Goal: Transaction & Acquisition: Purchase product/service

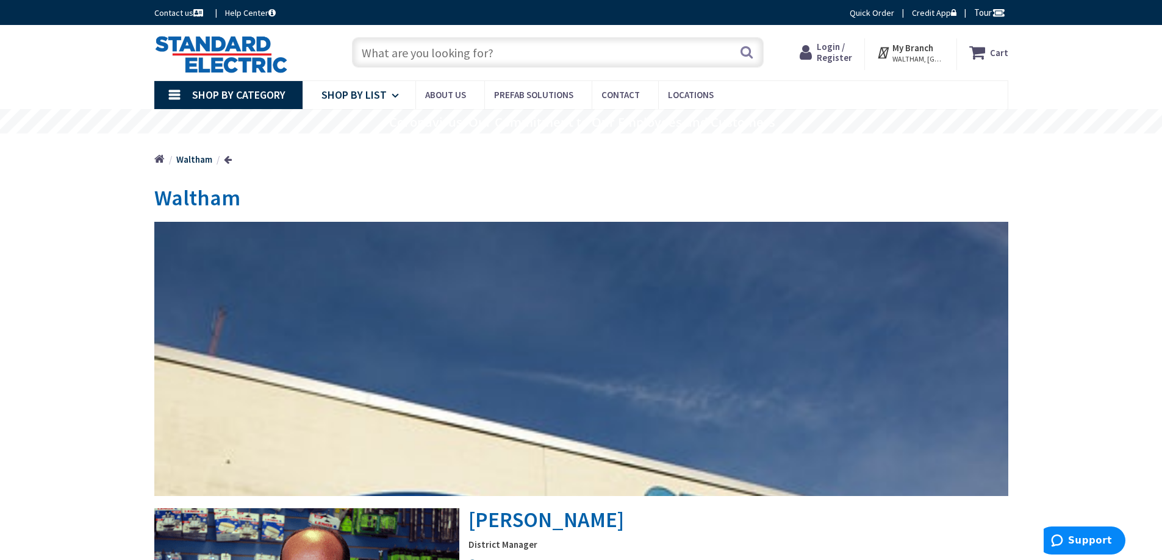
click at [391, 85] on icon at bounding box center [397, 95] width 12 height 27
click at [382, 98] on span "Shop By List" at bounding box center [353, 95] width 65 height 14
click at [237, 91] on span "Shop By Category" at bounding box center [238, 95] width 93 height 14
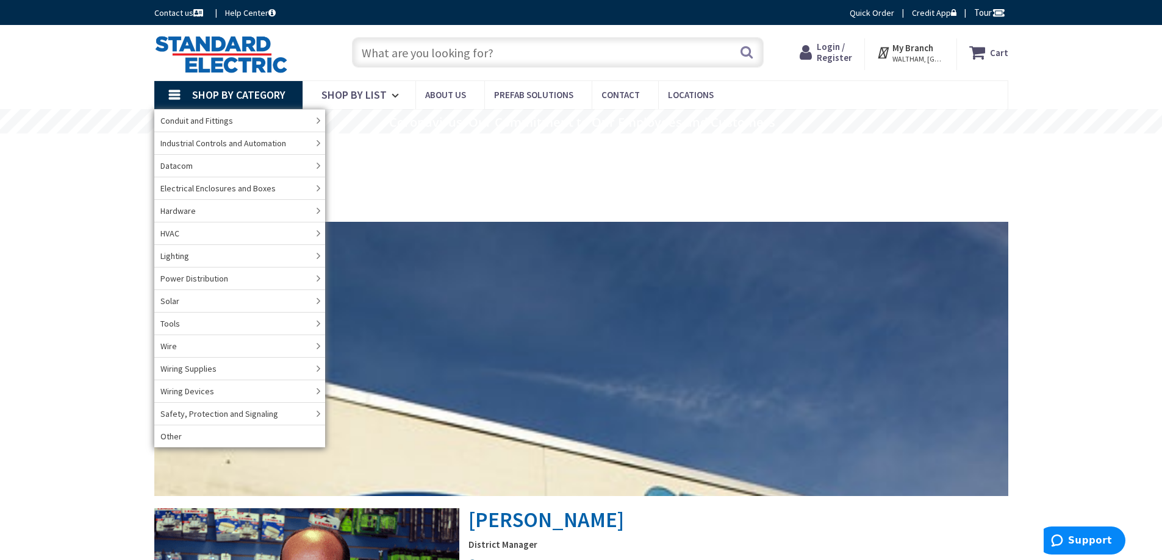
click at [414, 45] on input "text" at bounding box center [558, 52] width 412 height 30
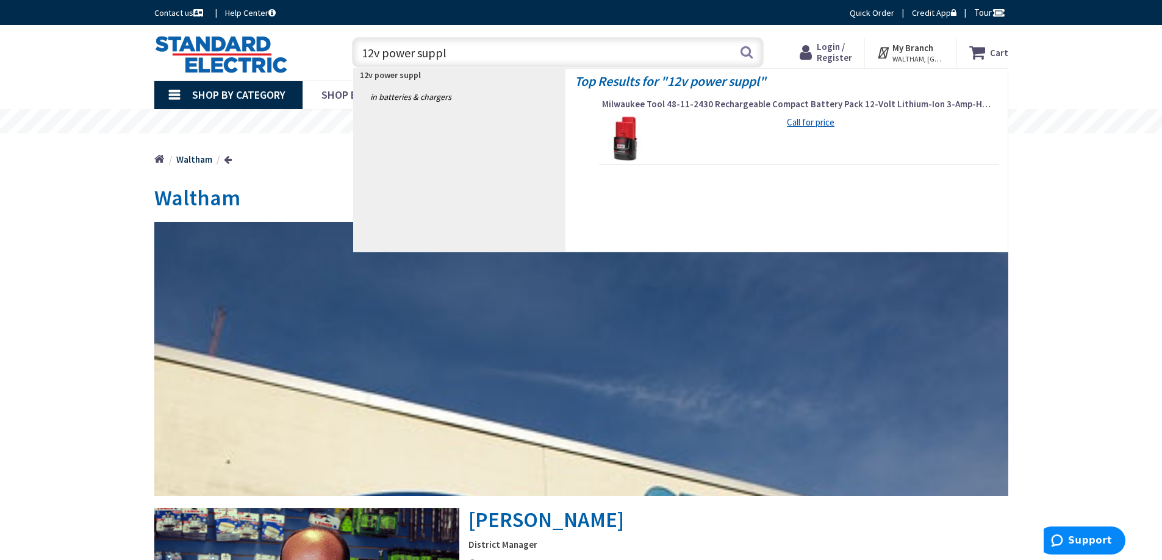
type input "12v power supply"
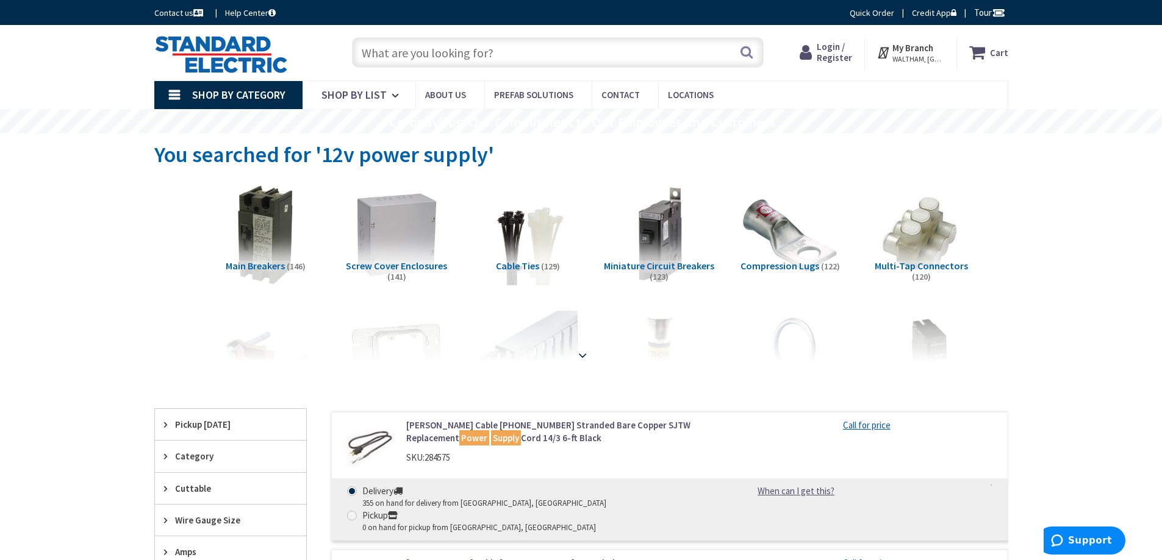
click at [579, 355] on strong at bounding box center [582, 355] width 15 height 13
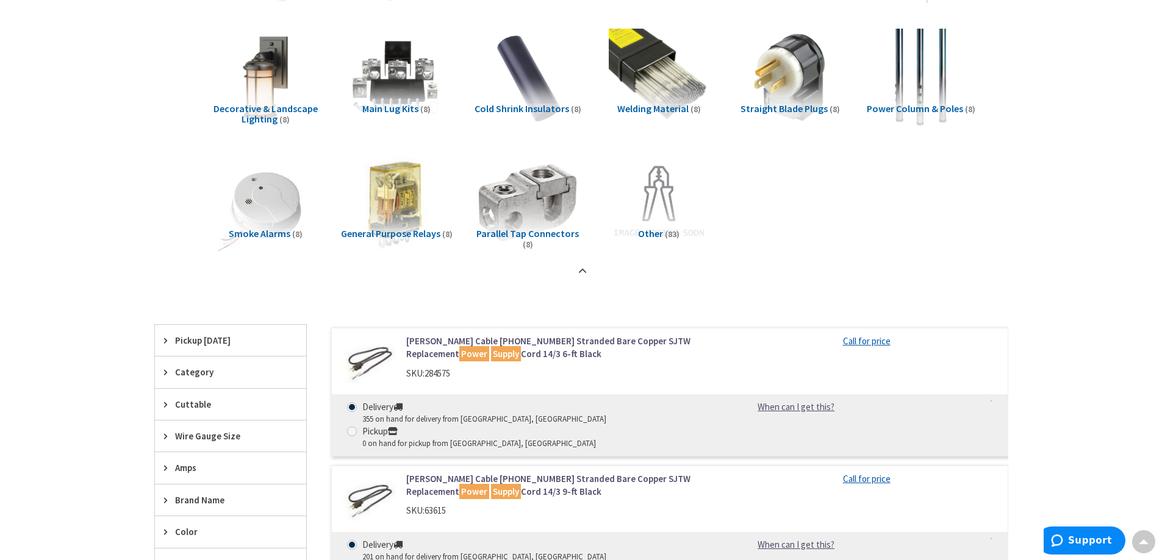
scroll to position [2236, 0]
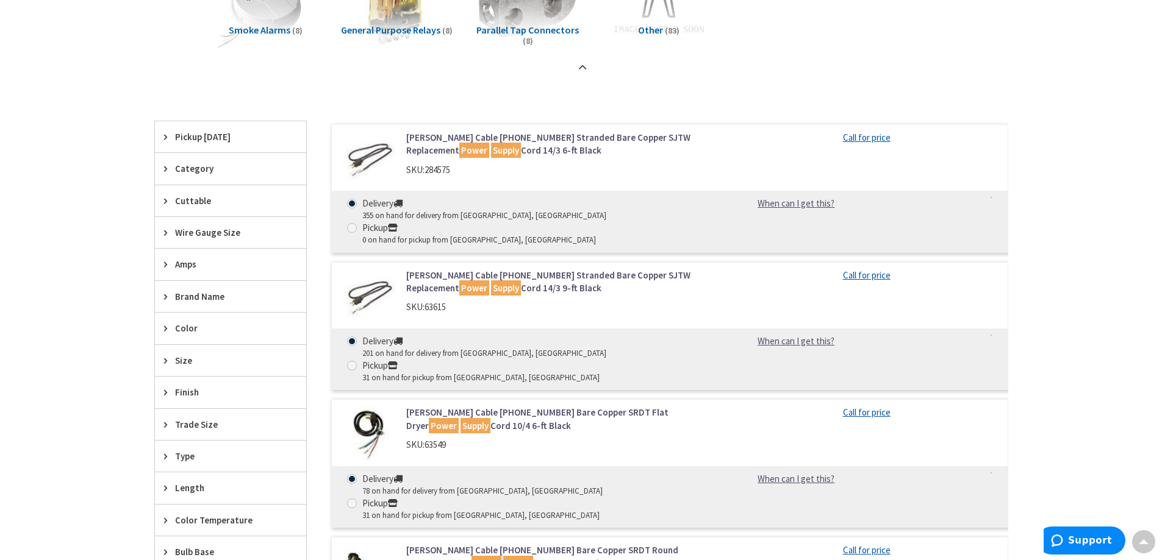
click at [167, 168] on icon at bounding box center [168, 168] width 9 height 9
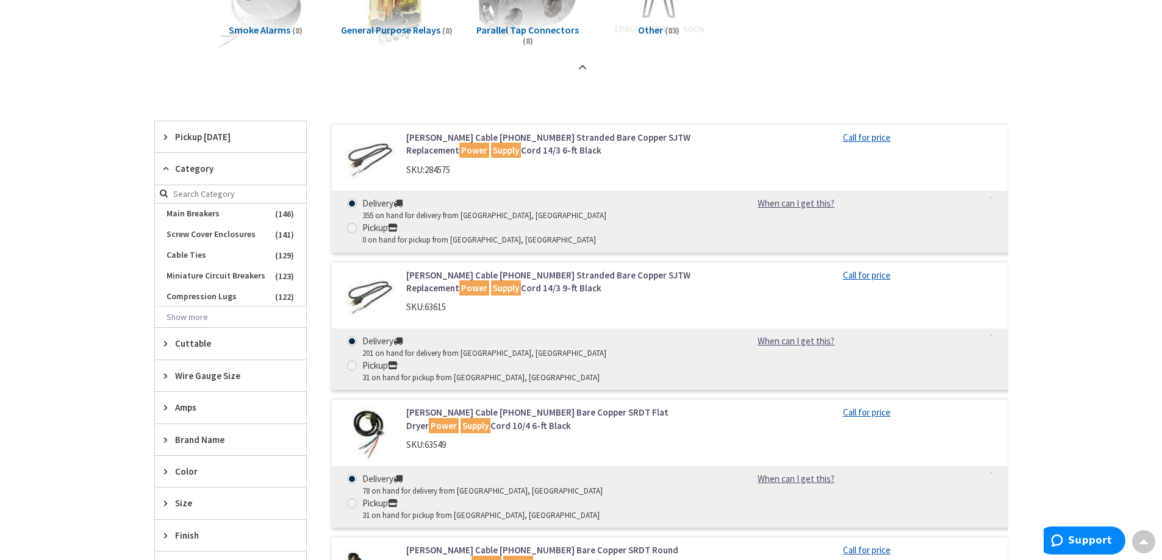
click at [167, 168] on icon at bounding box center [168, 168] width 9 height 9
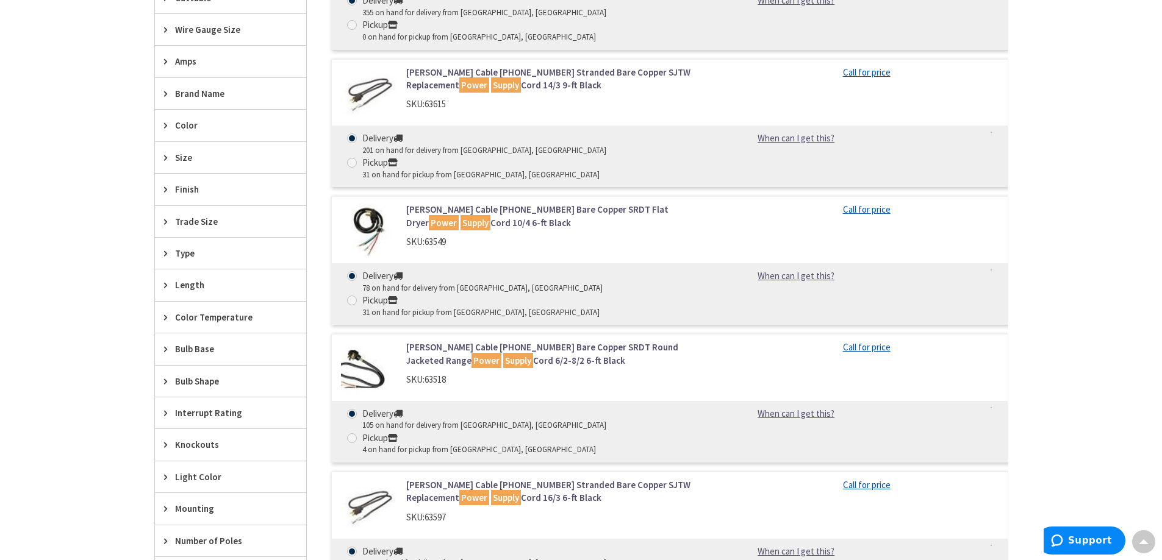
scroll to position [2642, 0]
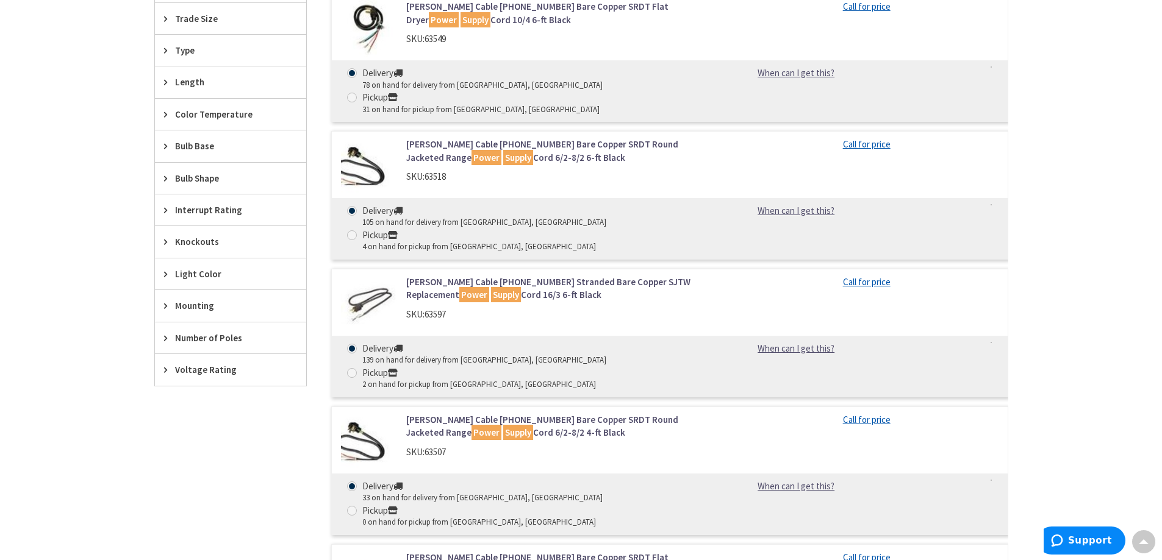
click at [164, 366] on icon at bounding box center [168, 369] width 9 height 9
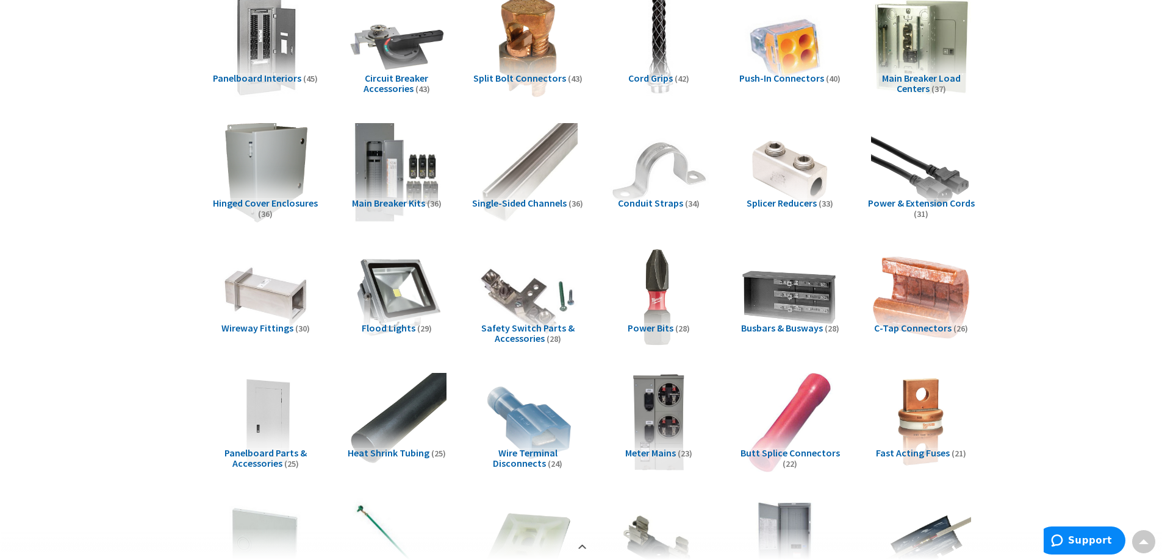
scroll to position [0, 0]
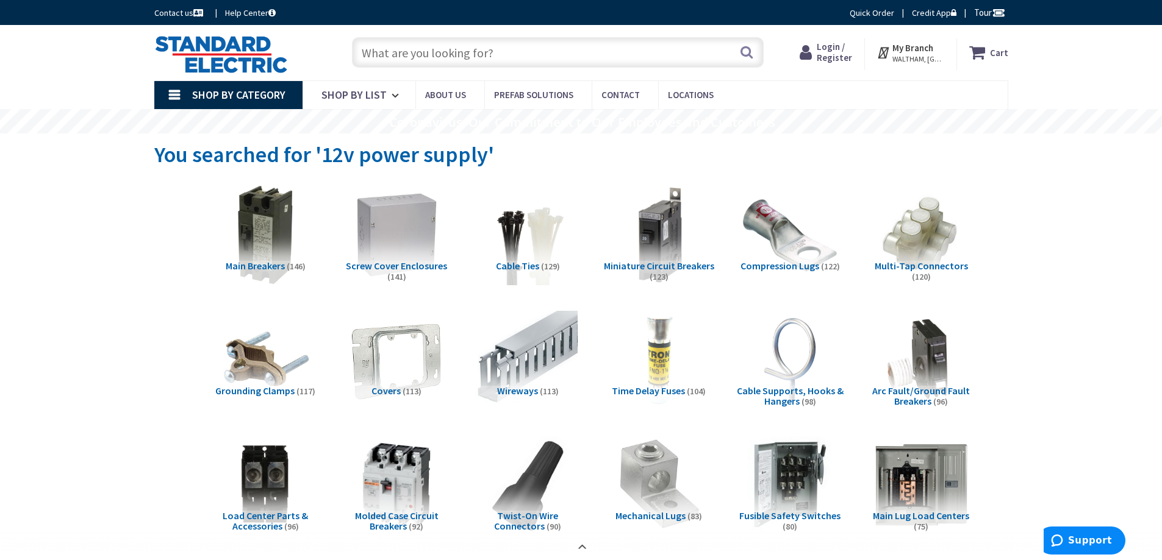
click at [415, 62] on input "text" at bounding box center [558, 52] width 412 height 30
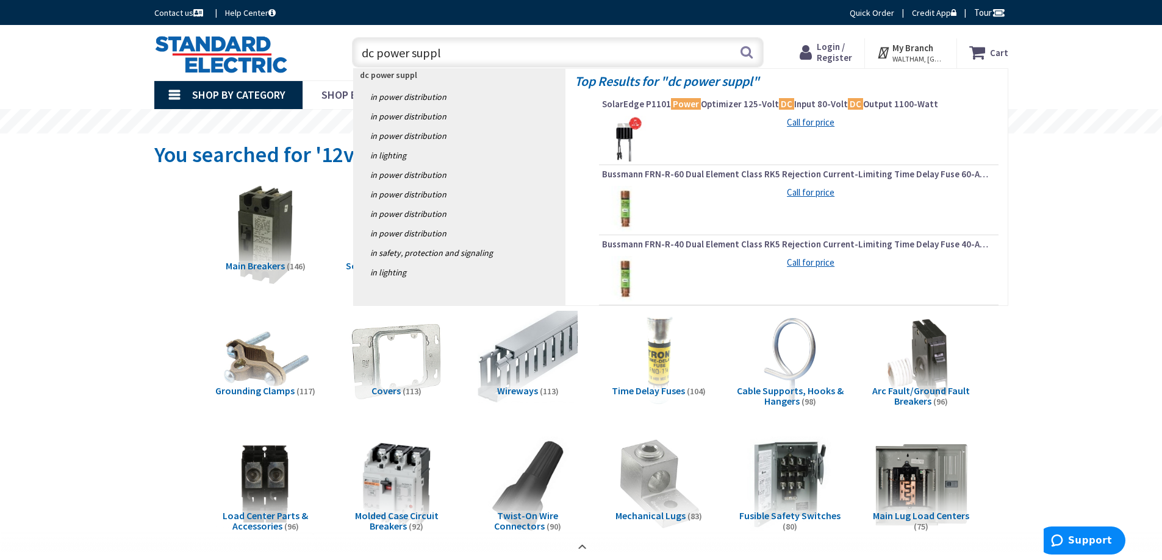
type input "dc power supply"
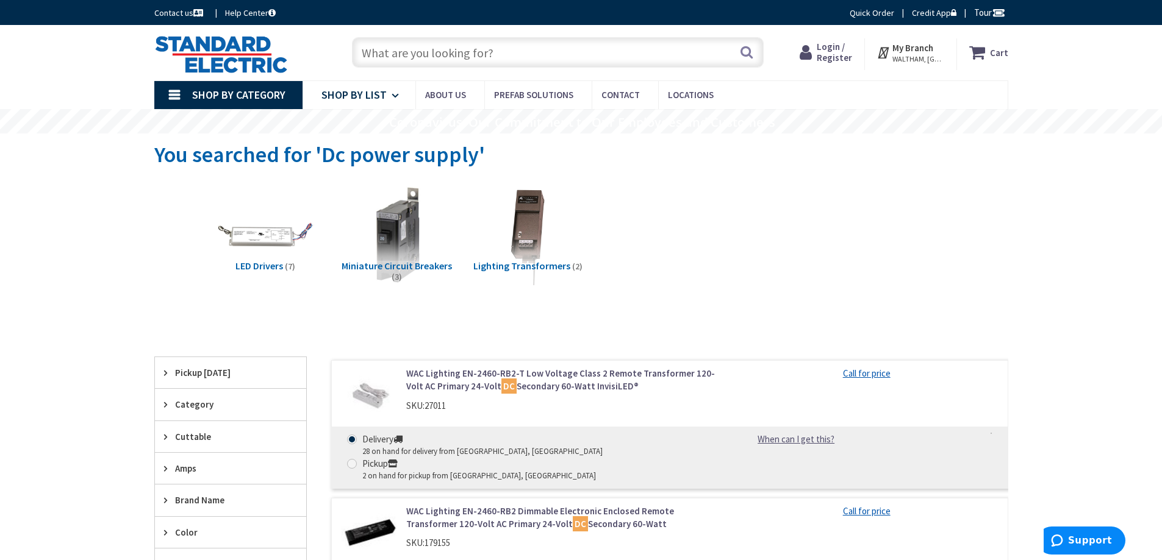
click at [329, 93] on span "Shop By List" at bounding box center [353, 95] width 65 height 14
click at [238, 98] on span "Shop By Category" at bounding box center [238, 95] width 93 height 14
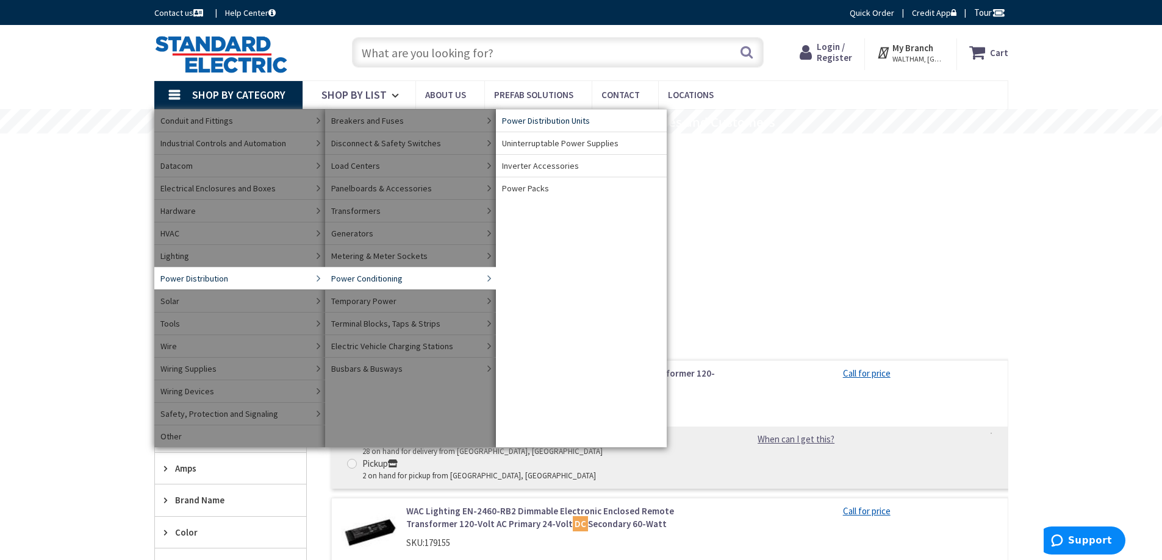
click at [532, 124] on span "Power Distribution Units" at bounding box center [546, 121] width 88 height 12
